Goal: Check status: Check status

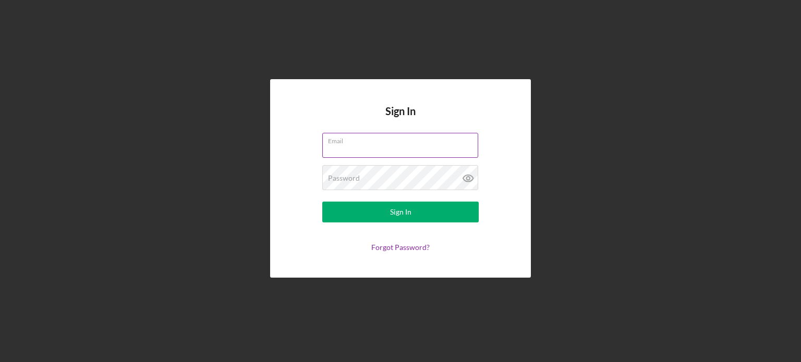
click at [362, 145] on input "Email" at bounding box center [400, 145] width 156 height 25
type input "[EMAIL_ADDRESS][DOMAIN_NAME]"
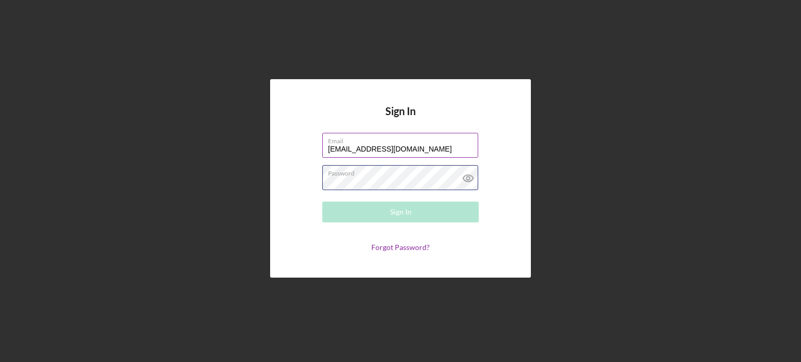
click at [384, 177] on div "Password Required" at bounding box center [400, 178] width 156 height 26
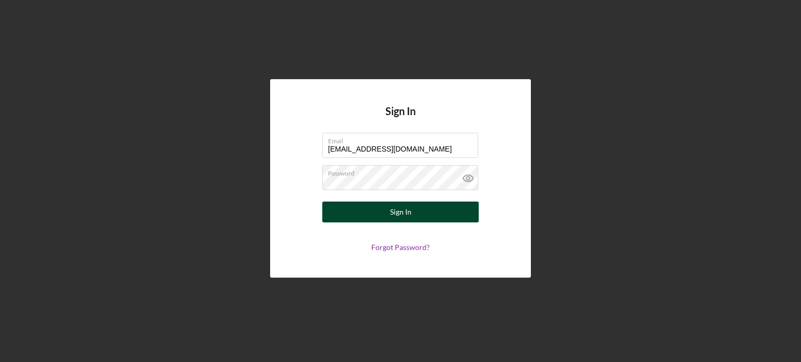
click at [389, 211] on button "Sign In" at bounding box center [400, 212] width 156 height 21
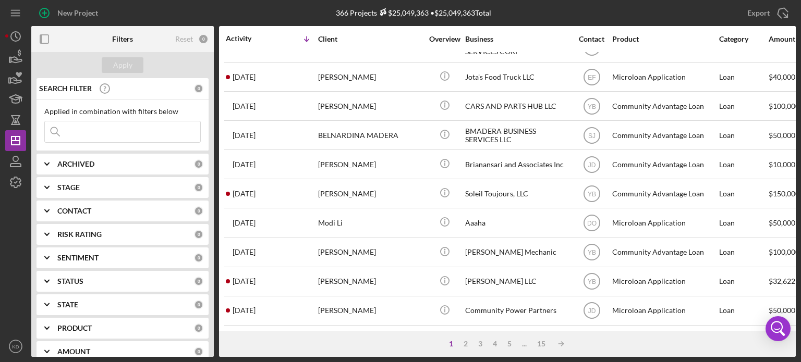
scroll to position [465, 0]
click at [462, 341] on div "2" at bounding box center [465, 344] width 15 height 8
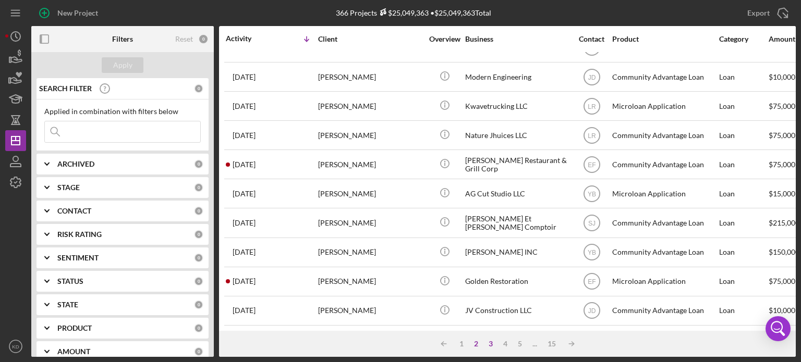
click at [488, 341] on div "3" at bounding box center [490, 344] width 15 height 8
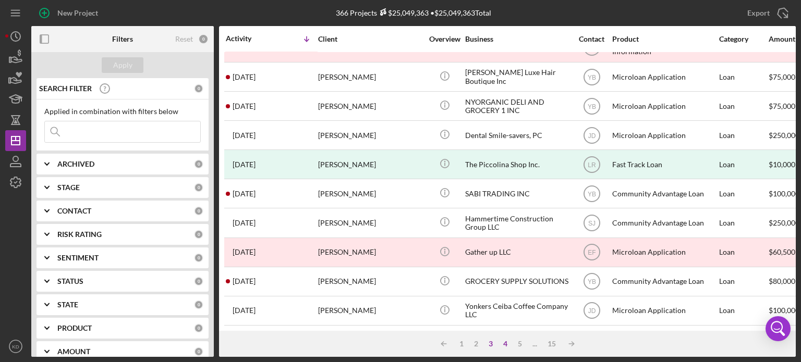
click at [504, 342] on div "4" at bounding box center [505, 344] width 15 height 8
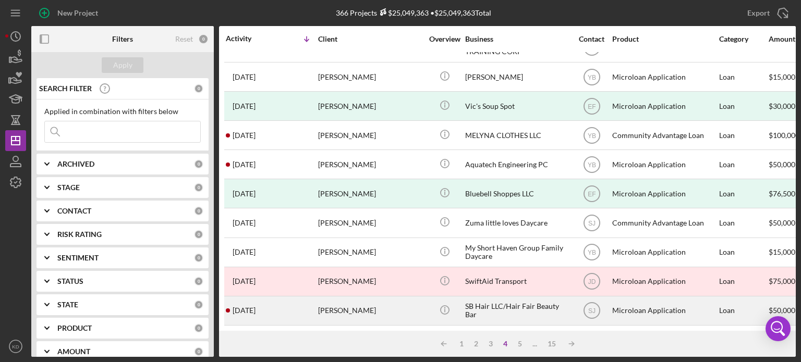
click at [492, 297] on div "SB Hair LLC/Hair Fair Beauty Bar" at bounding box center [517, 311] width 104 height 28
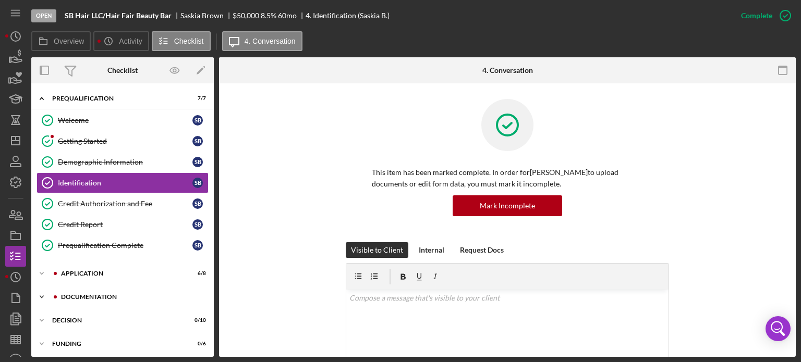
click at [41, 295] on icon "Icon/Expander" at bounding box center [41, 297] width 21 height 21
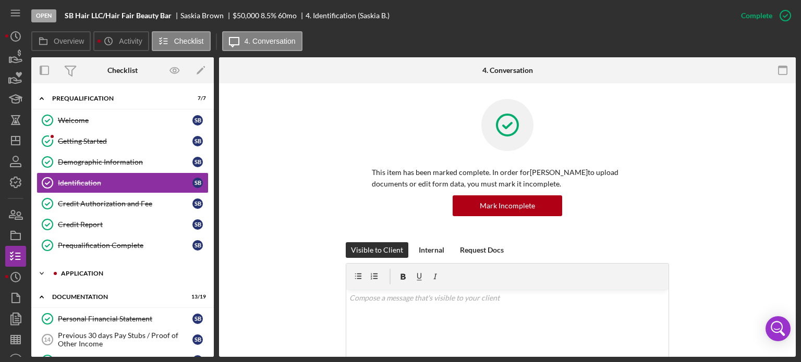
click at [40, 273] on polyline at bounding box center [41, 274] width 3 height 2
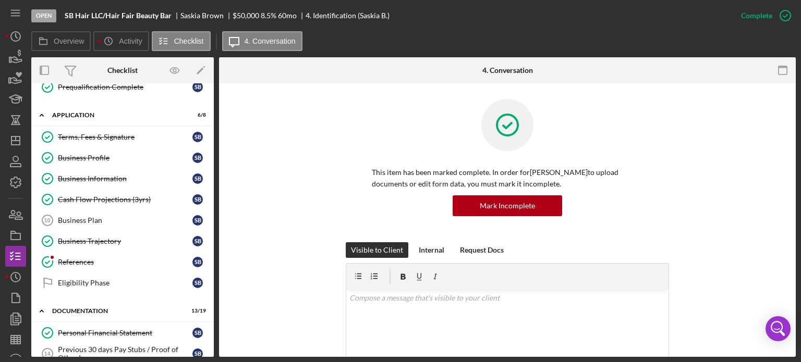
scroll to position [160, 0]
click at [75, 216] on div "Business Plan" at bounding box center [125, 219] width 134 height 8
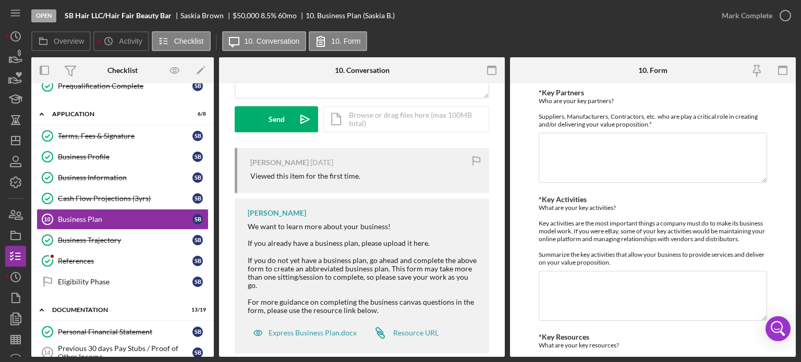
scroll to position [157, 0]
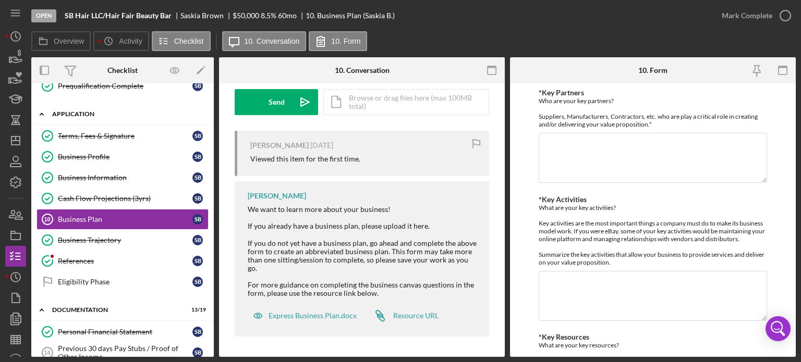
click at [40, 113] on polyline at bounding box center [41, 114] width 3 height 2
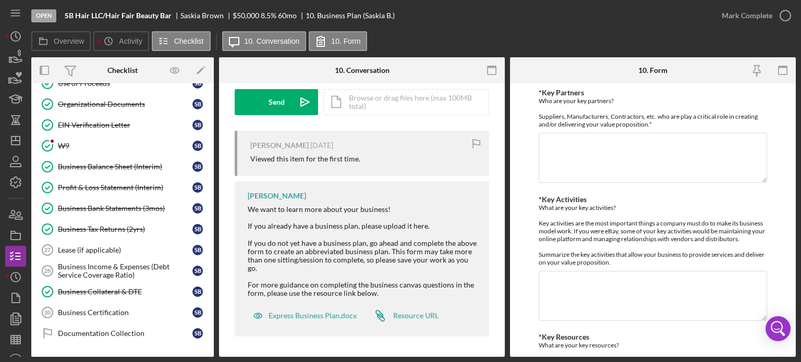
scroll to position [204, 0]
